Goal: Task Accomplishment & Management: Manage account settings

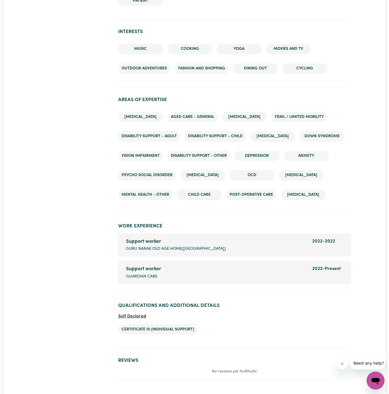
scroll to position [623, 0]
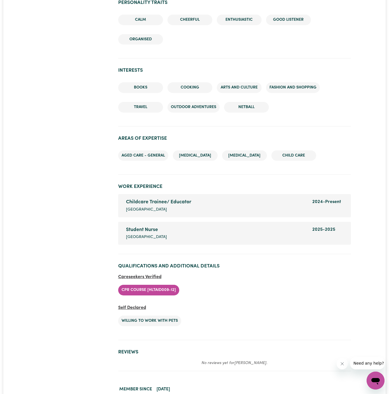
scroll to position [781, 0]
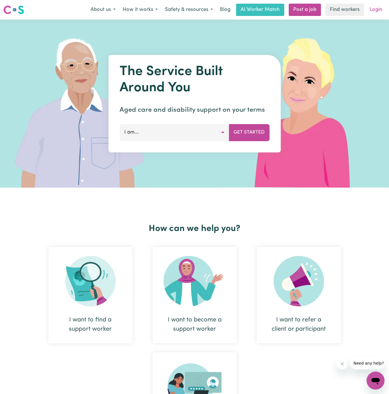
click at [372, 11] on link "Login" at bounding box center [375, 10] width 19 height 12
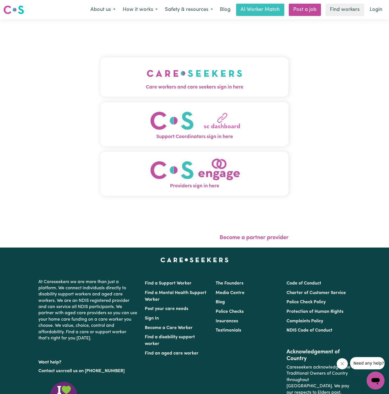
click at [202, 70] on img "Care workers and care seekers sign in here" at bounding box center [194, 73] width 95 height 21
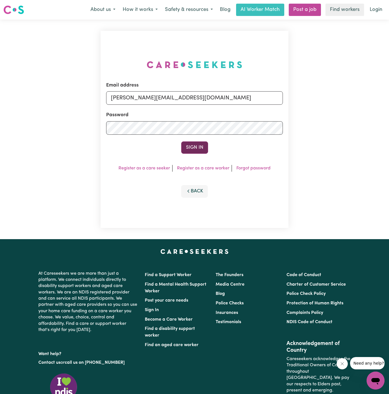
click at [196, 145] on button "Sign In" at bounding box center [194, 147] width 27 height 12
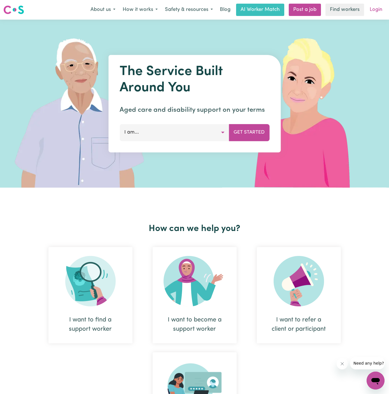
click at [380, 10] on link "Login" at bounding box center [375, 10] width 19 height 12
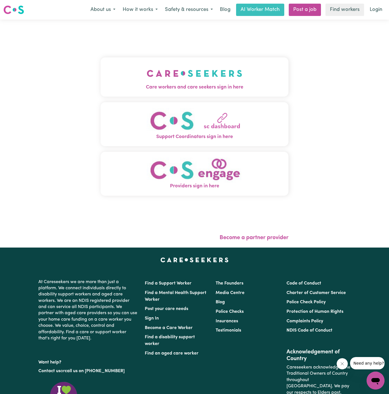
click at [147, 78] on img "Care workers and care seekers sign in here" at bounding box center [194, 73] width 95 height 21
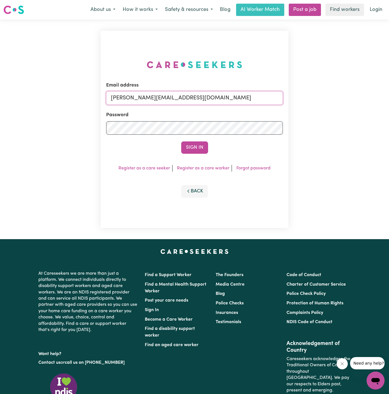
click at [217, 97] on input "[PERSON_NAME][EMAIL_ADDRESS][DOMAIN_NAME]" at bounding box center [194, 97] width 177 height 13
drag, startPoint x: 160, startPoint y: 97, endPoint x: 306, endPoint y: 97, distance: 145.5
click at [306, 97] on div "Email address [EMAIL_ADDRESS][DOMAIN_NAME] Password Sign In Register as a care …" at bounding box center [194, 129] width 389 height 219
type input "[EMAIL_ADDRESS][DOMAIN_NAME]"
click at [189, 151] on button "Sign In" at bounding box center [194, 147] width 27 height 12
